Goal: Task Accomplishment & Management: Manage account settings

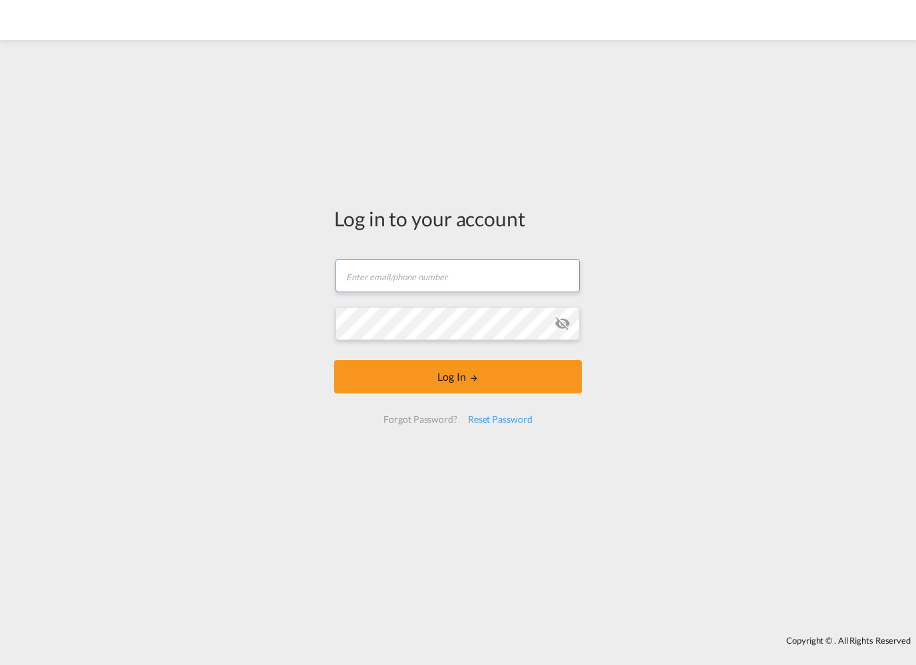
click at [403, 284] on input "text" at bounding box center [457, 275] width 244 height 33
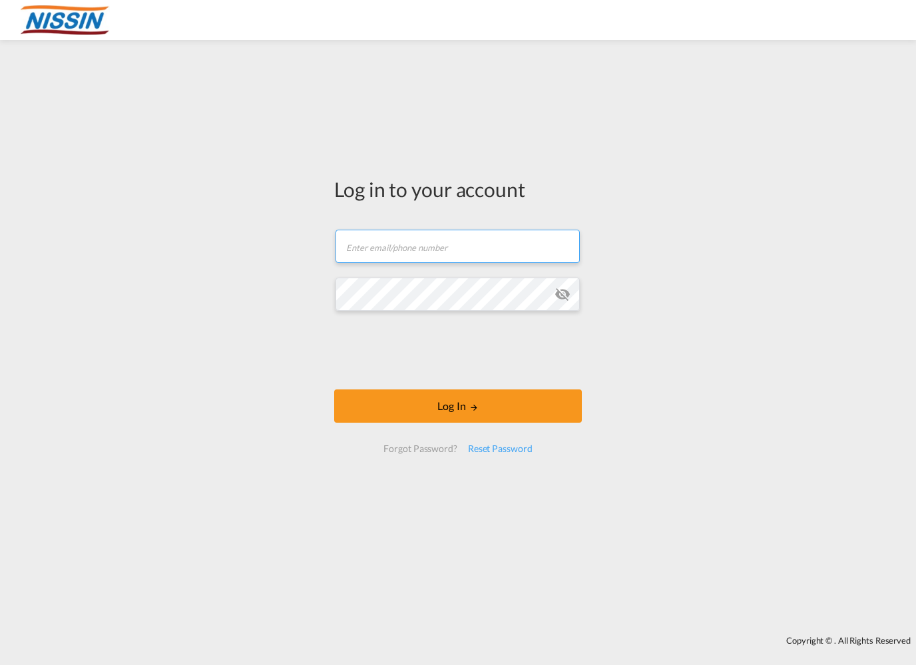
type input "[EMAIL_ADDRESS][DOMAIN_NAME]"
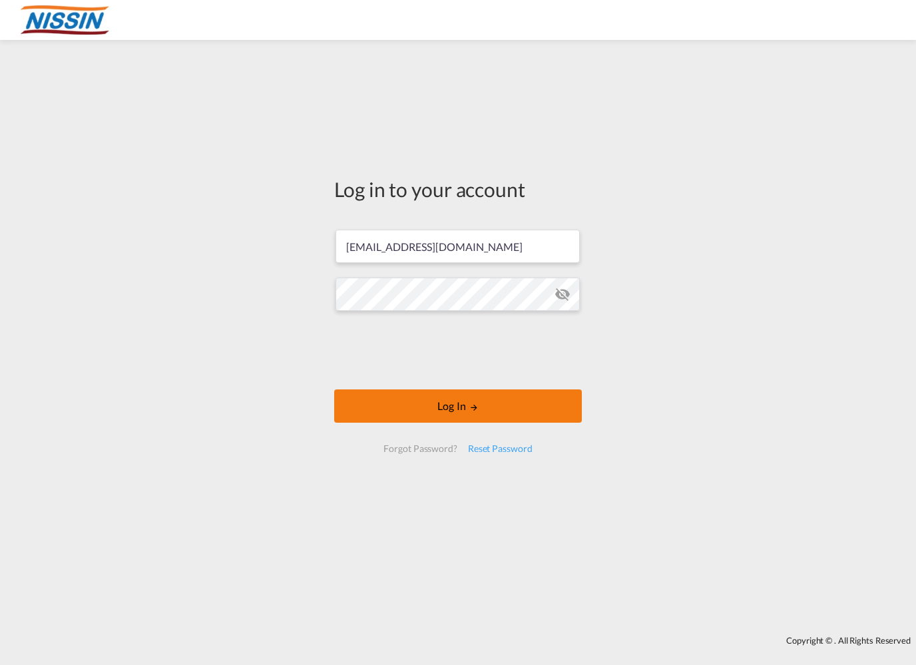
click at [405, 413] on button "Log In" at bounding box center [458, 405] width 248 height 33
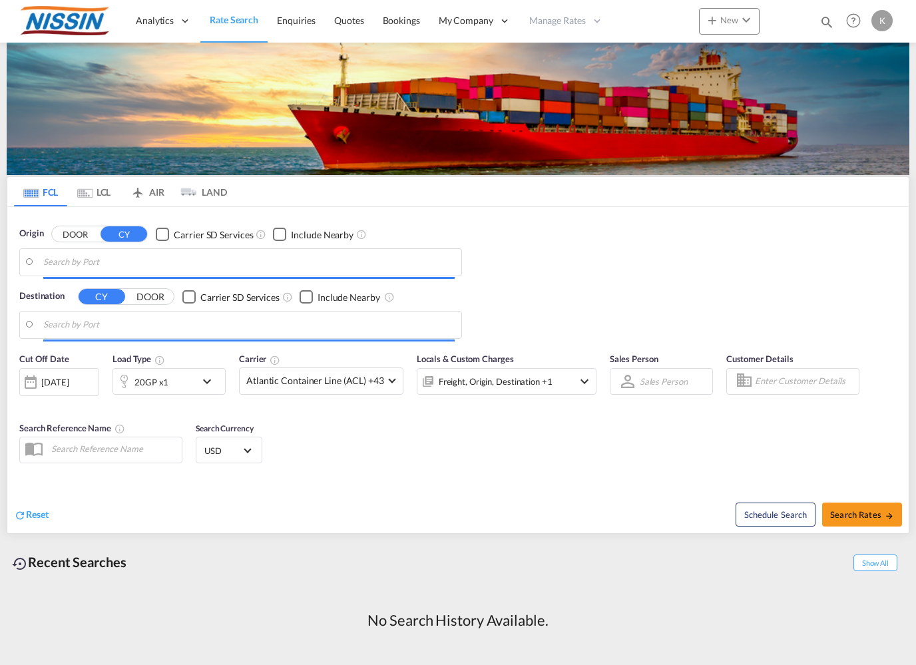
click at [875, 23] on div "K" at bounding box center [881, 20] width 21 height 21
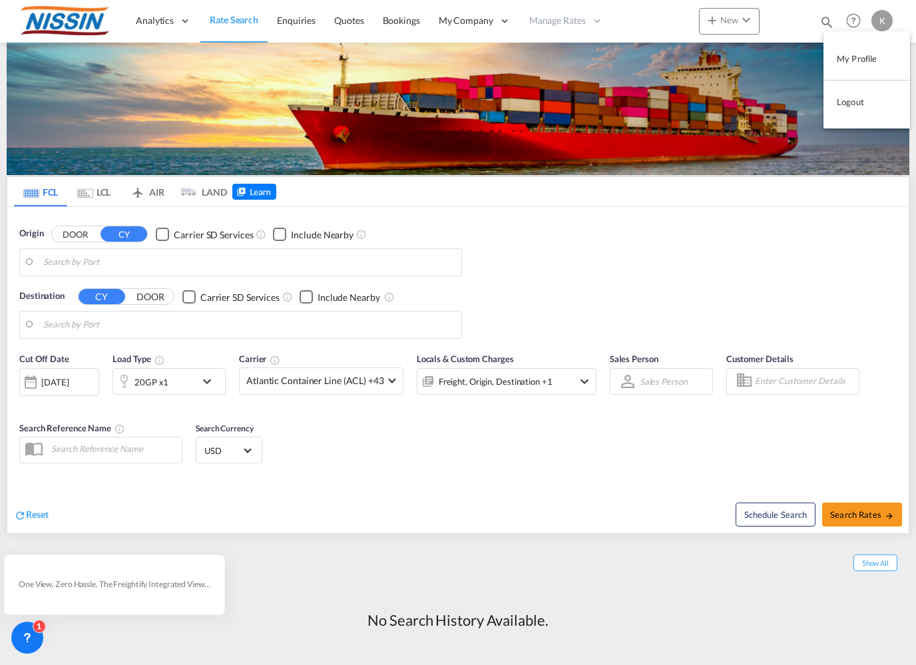
click at [863, 61] on button "My Profile" at bounding box center [866, 58] width 87 height 27
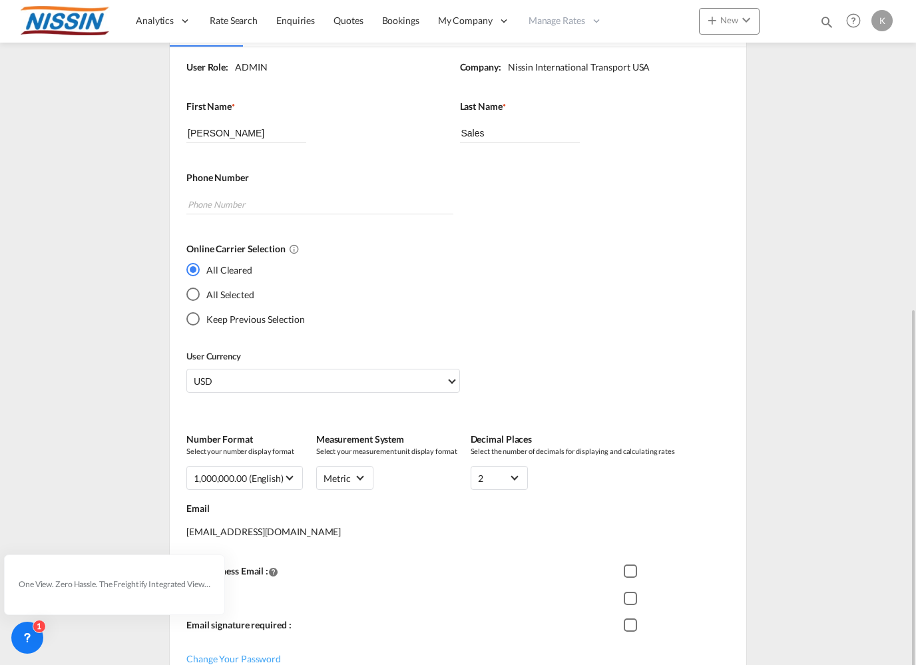
scroll to position [256, 0]
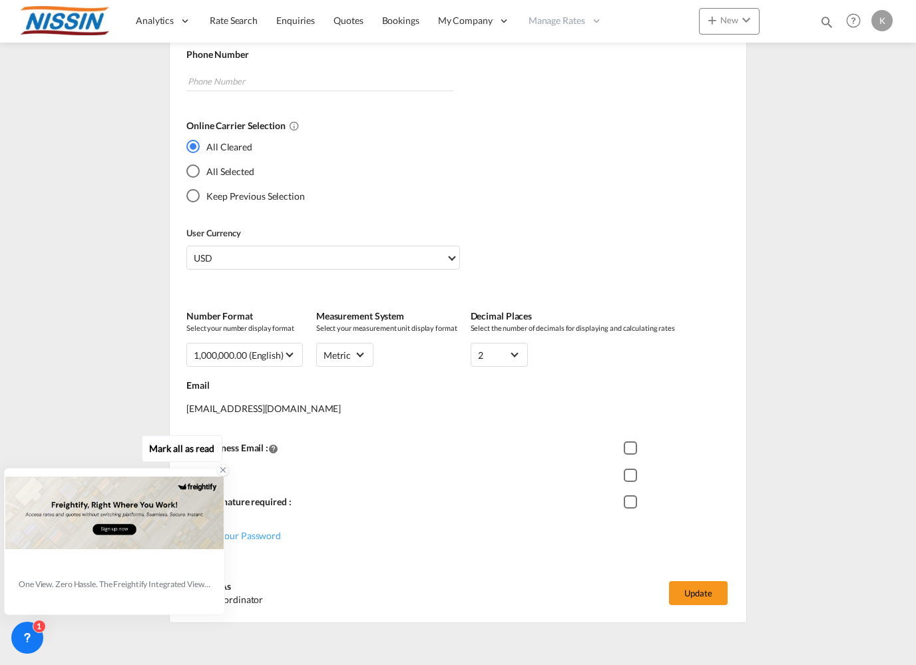
click at [222, 471] on icon at bounding box center [223, 470] width 5 height 5
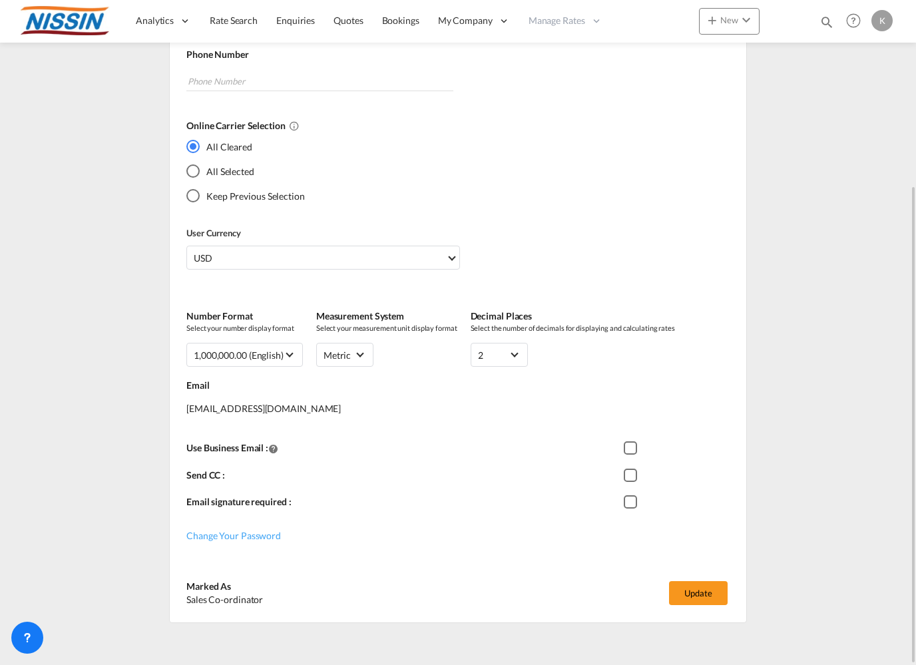
click at [809, 343] on div "Profile Details General General User Role: ADMIN Company: Nissin International …" at bounding box center [458, 227] width 903 height 791
